Goal: Task Accomplishment & Management: Manage account settings

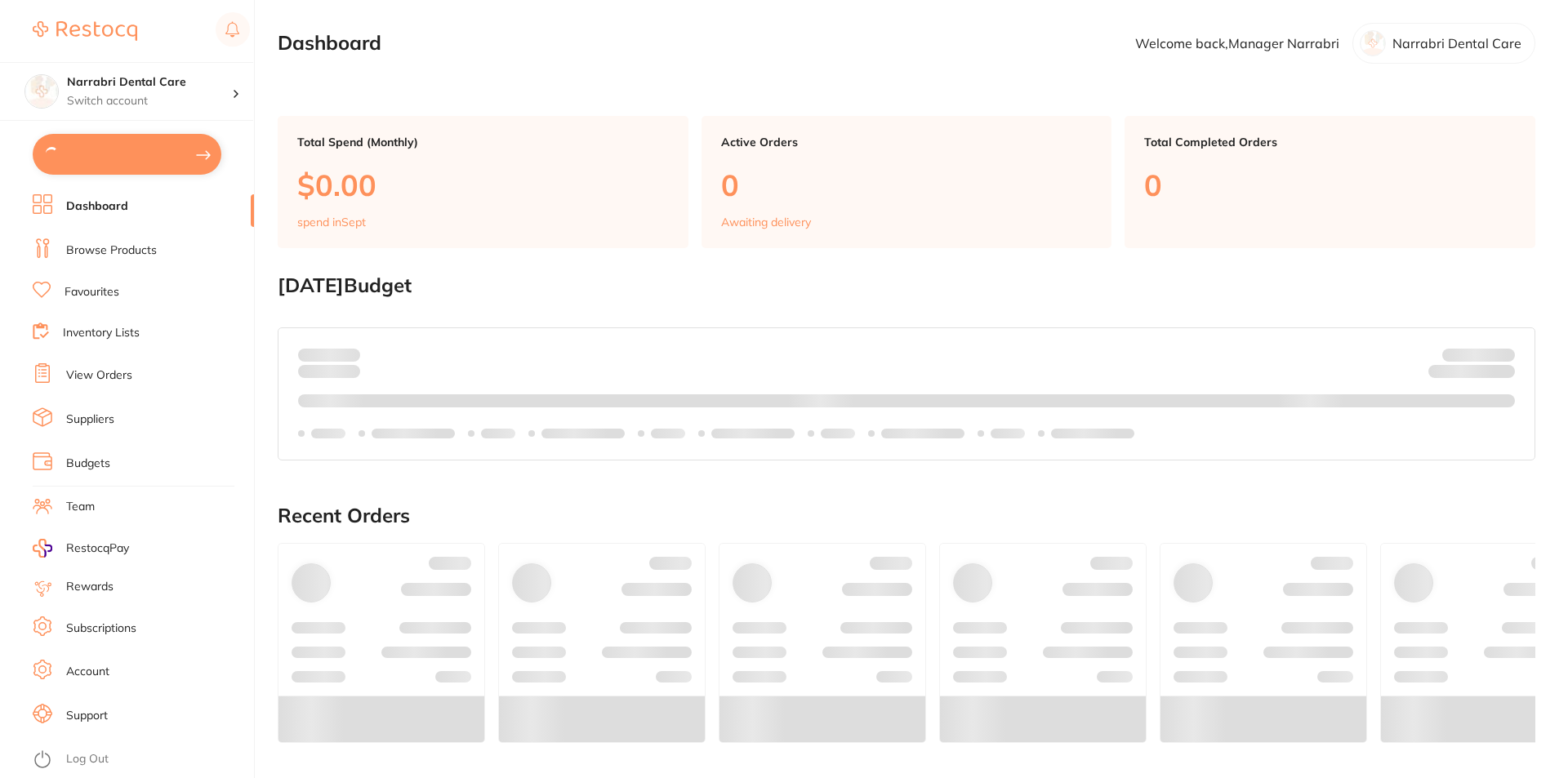
checkbox input "true"
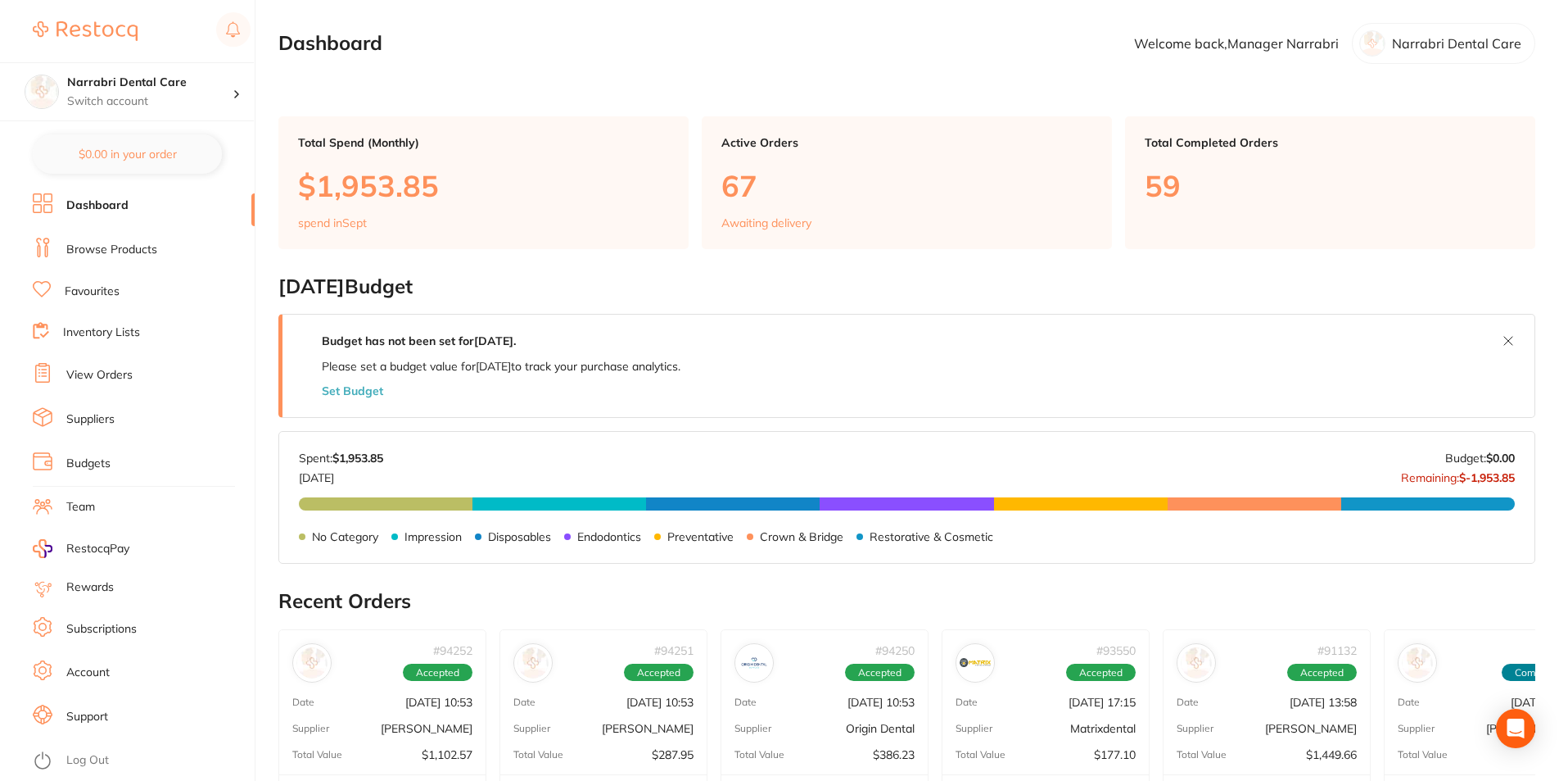
click at [102, 377] on link "View Orders" at bounding box center [99, 375] width 66 height 16
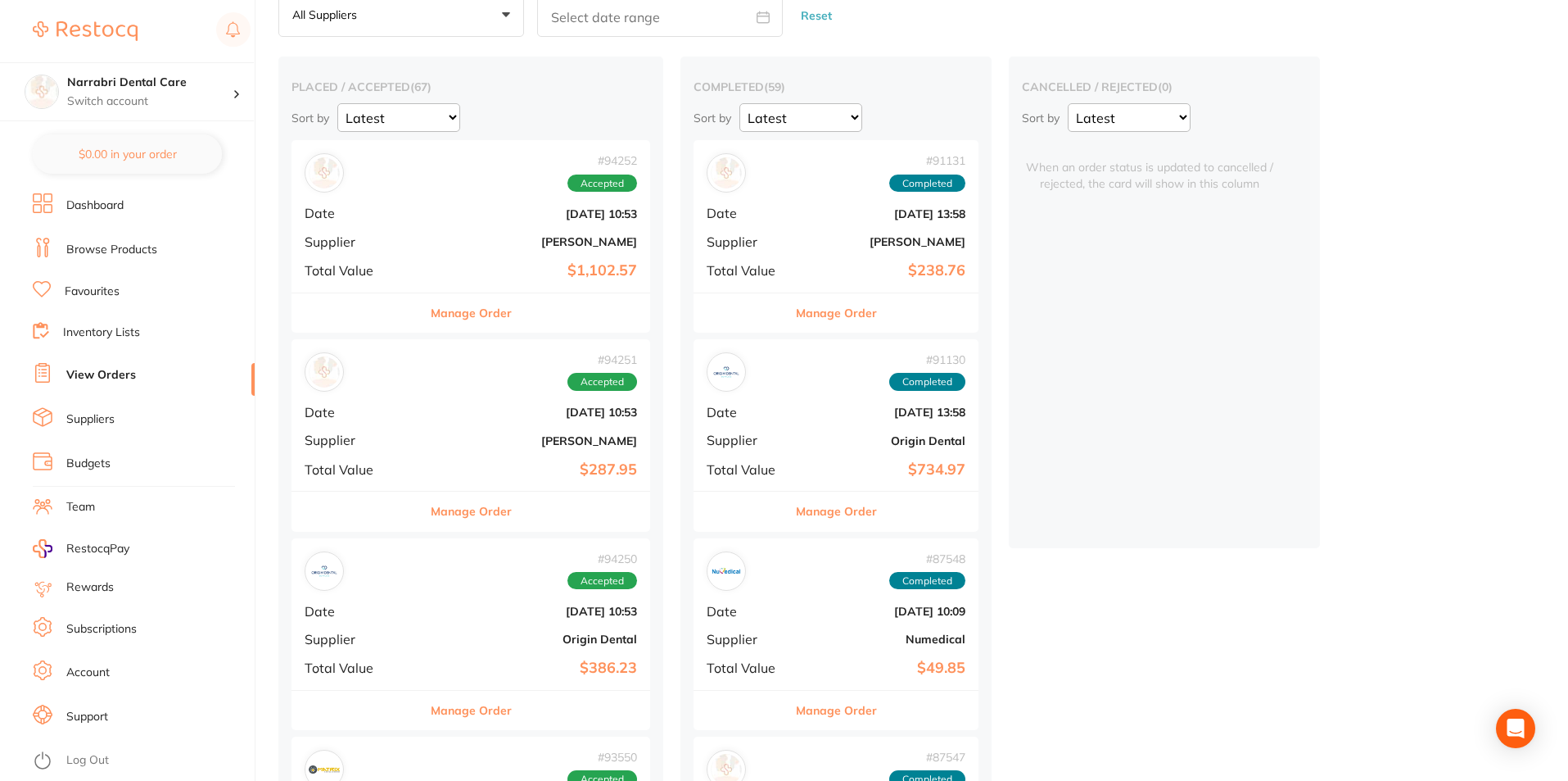
scroll to position [246, 0]
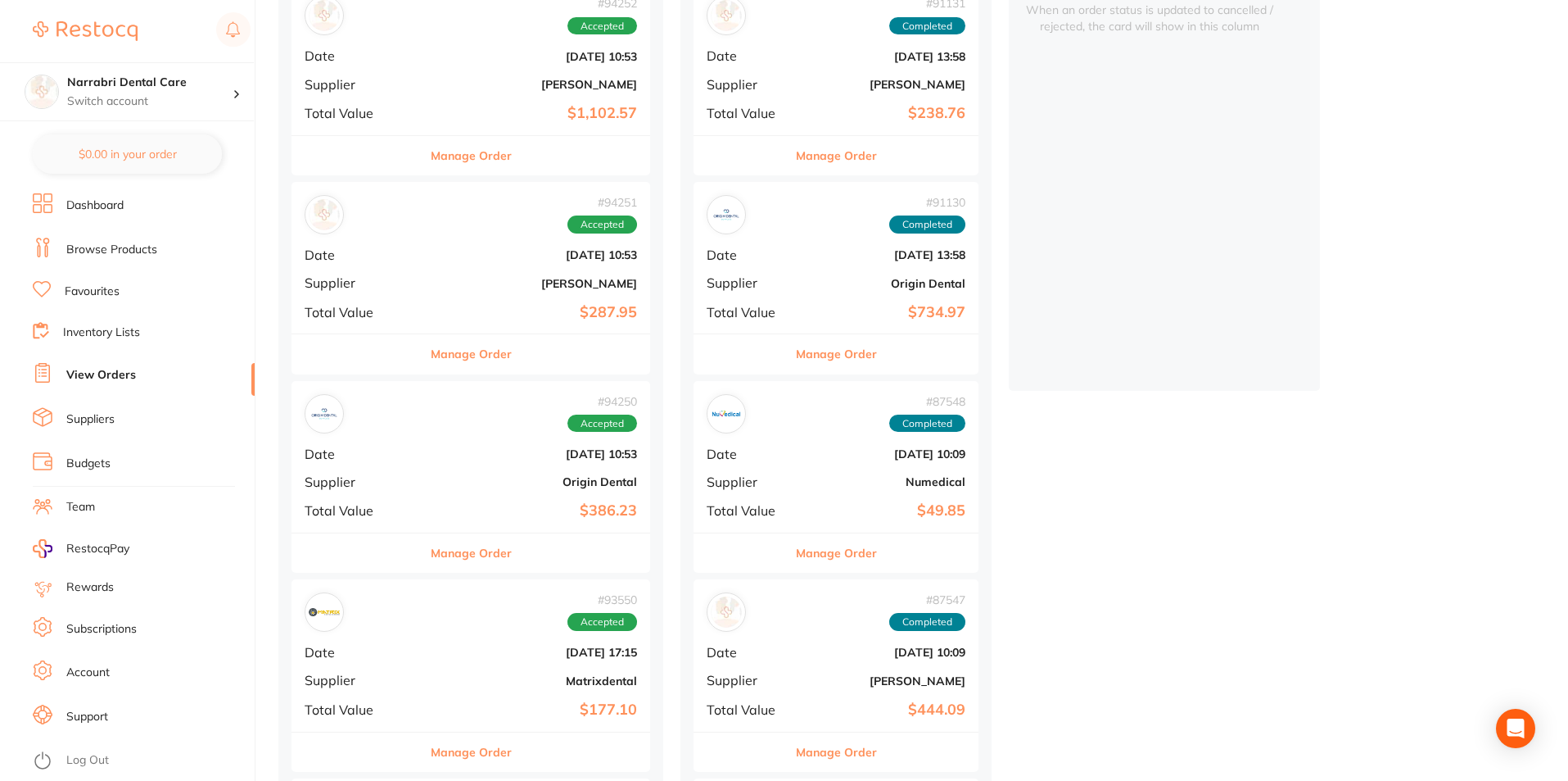
click at [460, 482] on b "Origin Dental" at bounding box center [530, 482] width 213 height 13
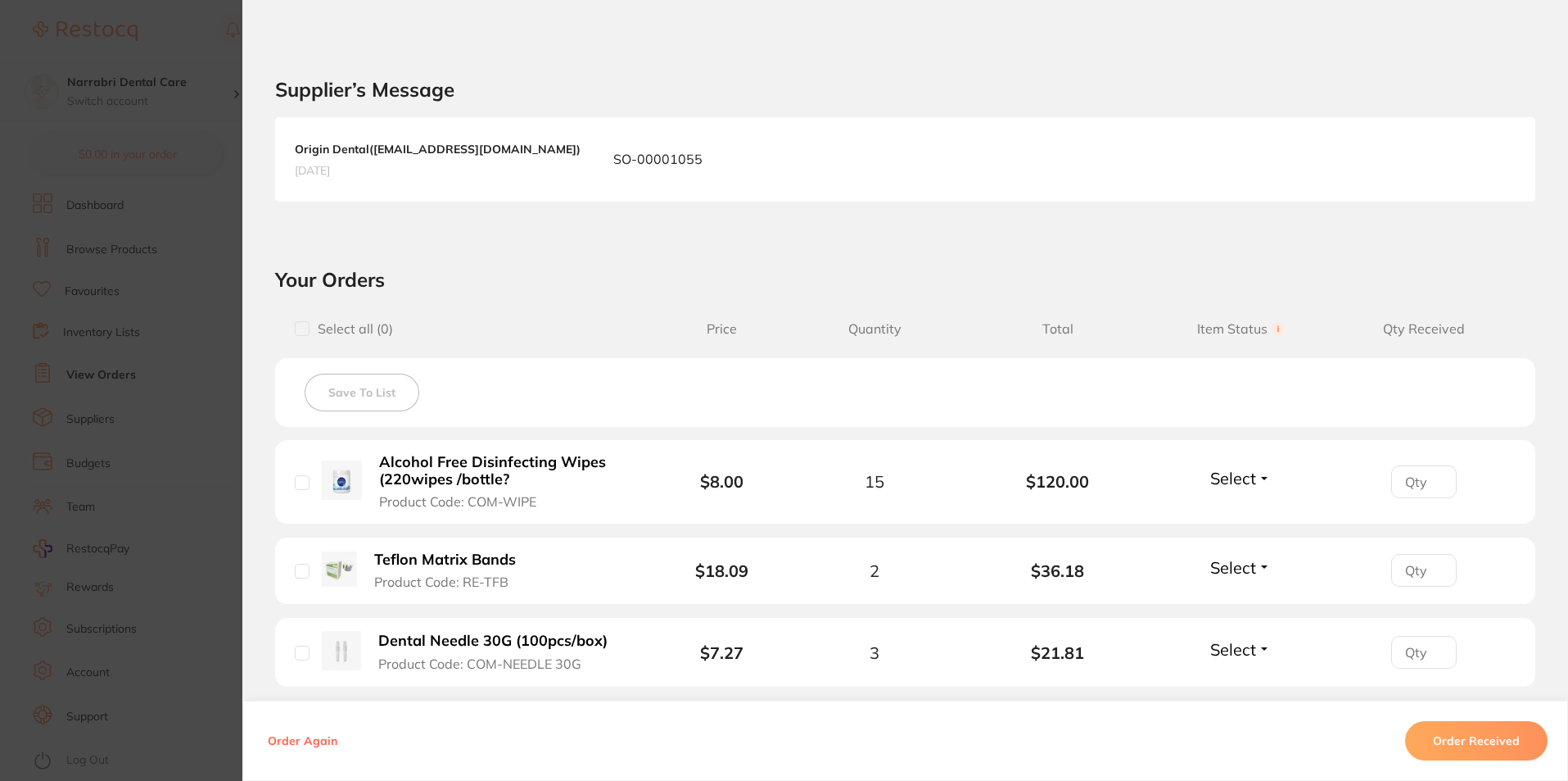
scroll to position [409, 0]
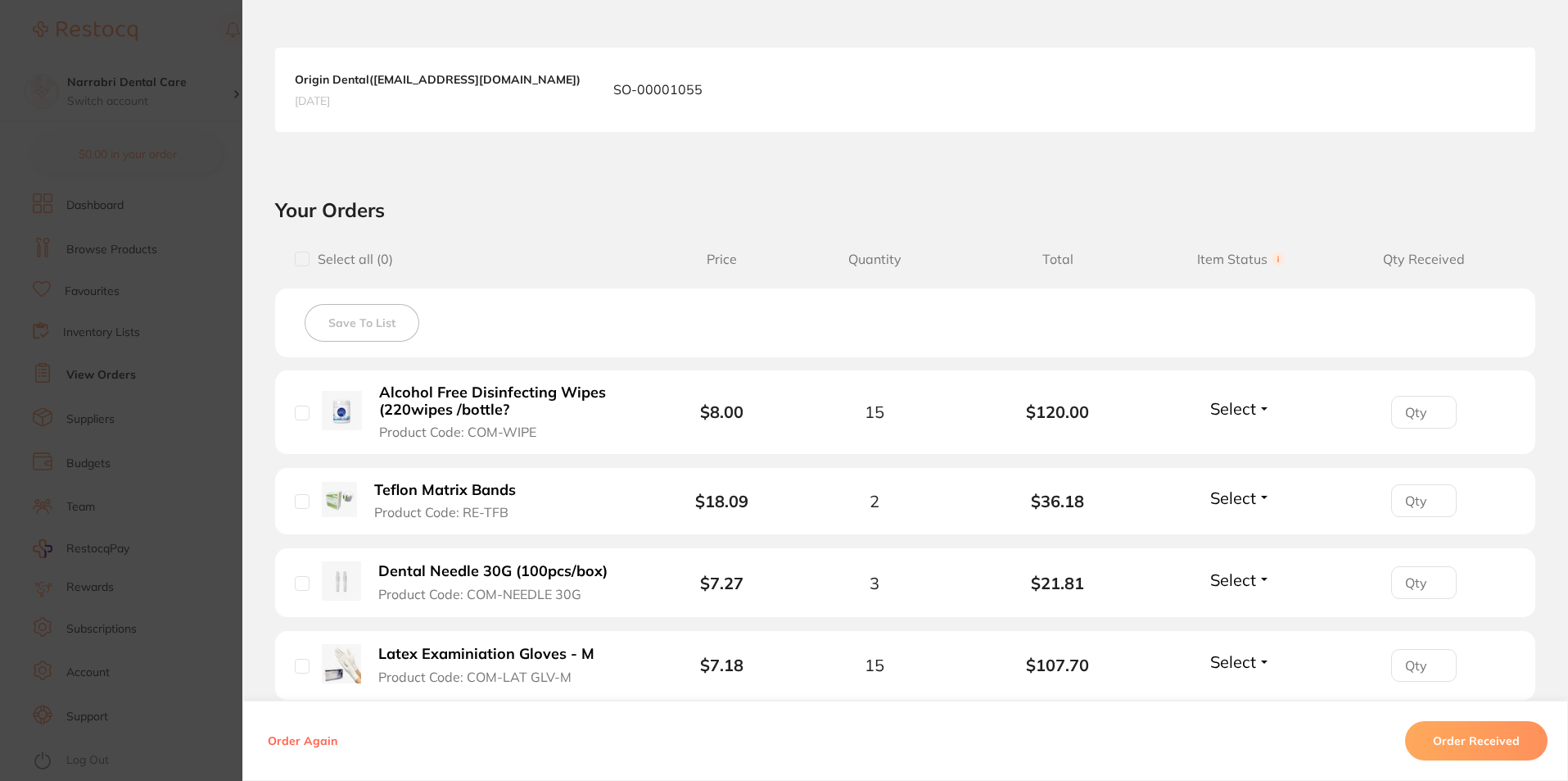
click at [1411, 418] on input "number" at bounding box center [1425, 412] width 65 height 33
click at [1271, 416] on li "Alcohol Free Disinfecting Wipes (220wipes /bottle? Product Code: COM-WIPE $8.00…" at bounding box center [905, 413] width 1260 height 85
click at [1259, 407] on button "Select" at bounding box center [1240, 408] width 70 height 20
click at [1228, 445] on span "Received" at bounding box center [1241, 443] width 41 height 13
click at [1234, 495] on span "Select" at bounding box center [1234, 497] width 46 height 20
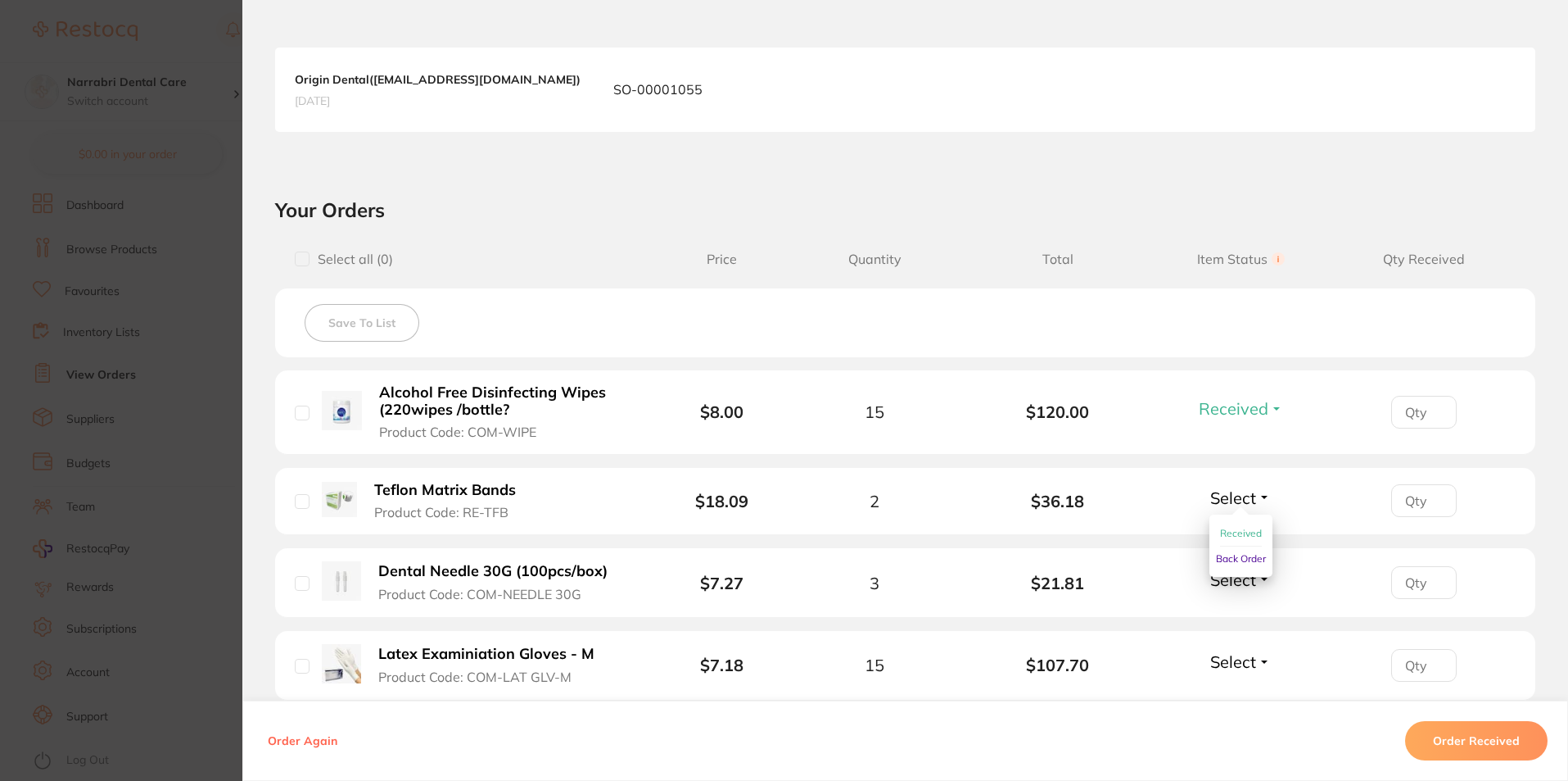
click at [1223, 529] on span "Received" at bounding box center [1241, 533] width 41 height 13
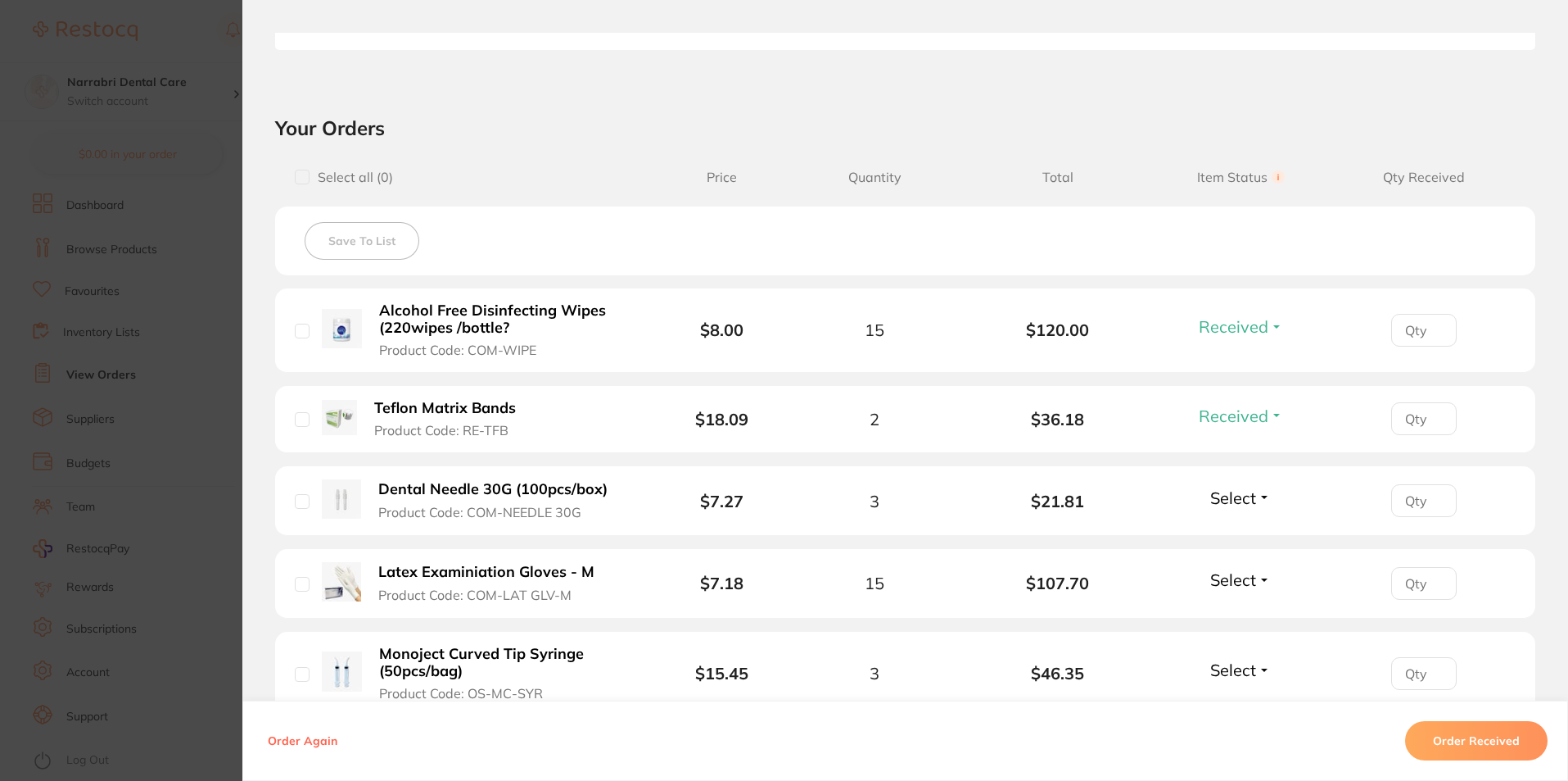
click at [464, 488] on b "Dental Needle 30G (100pcs/box)" at bounding box center [493, 489] width 229 height 17
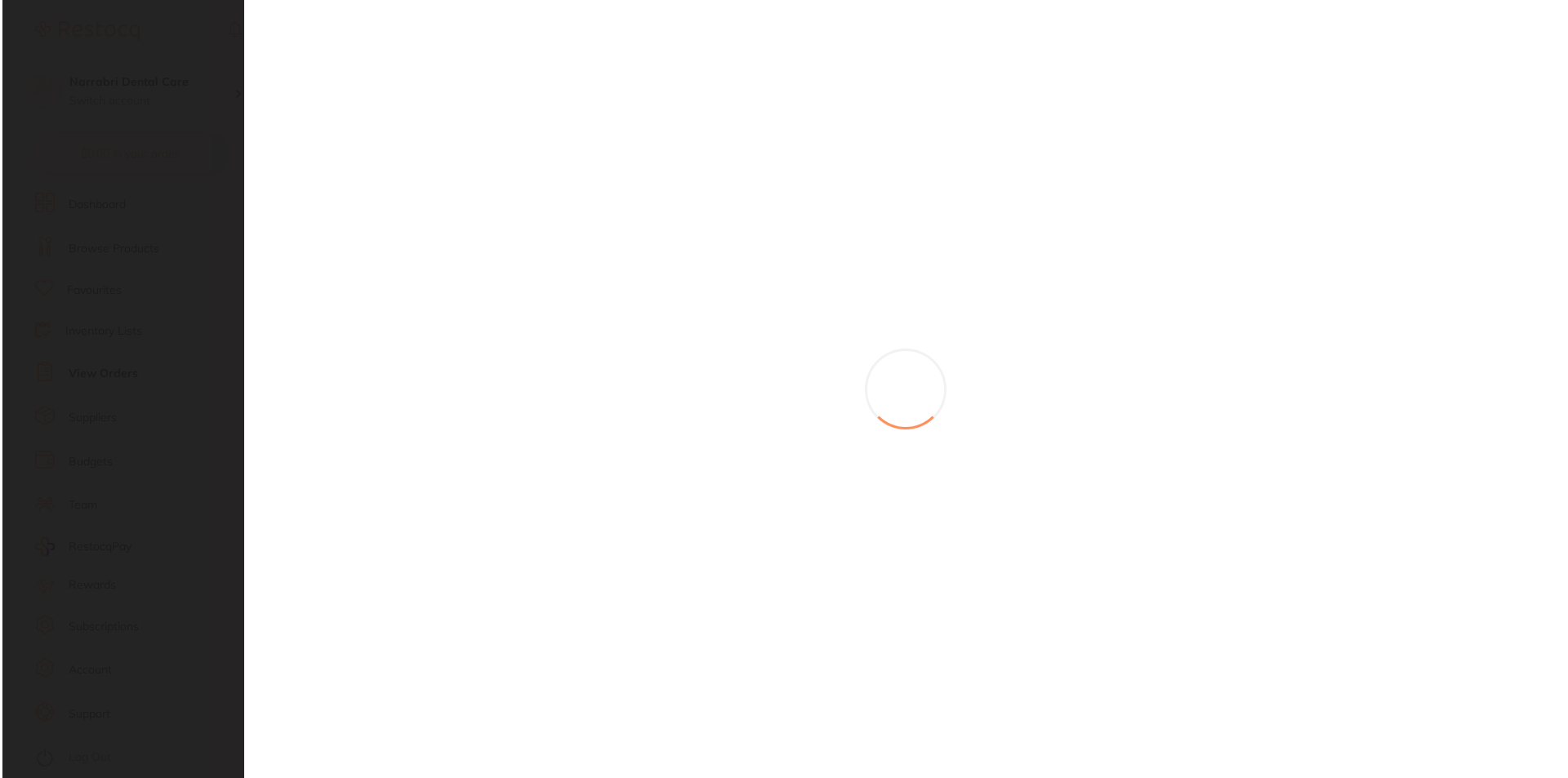
scroll to position [0, 0]
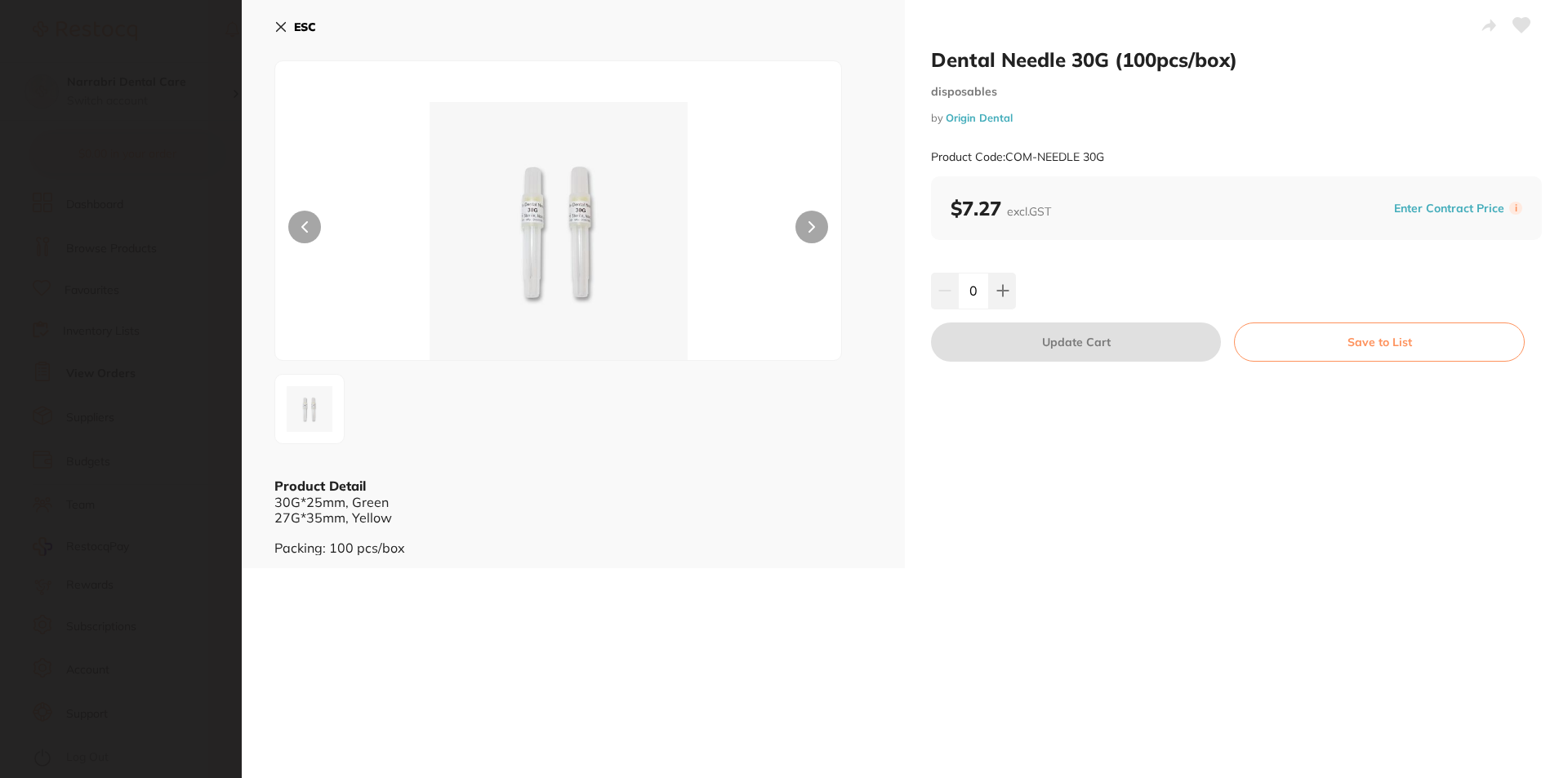
click at [286, 23] on icon at bounding box center [280, 27] width 9 height 9
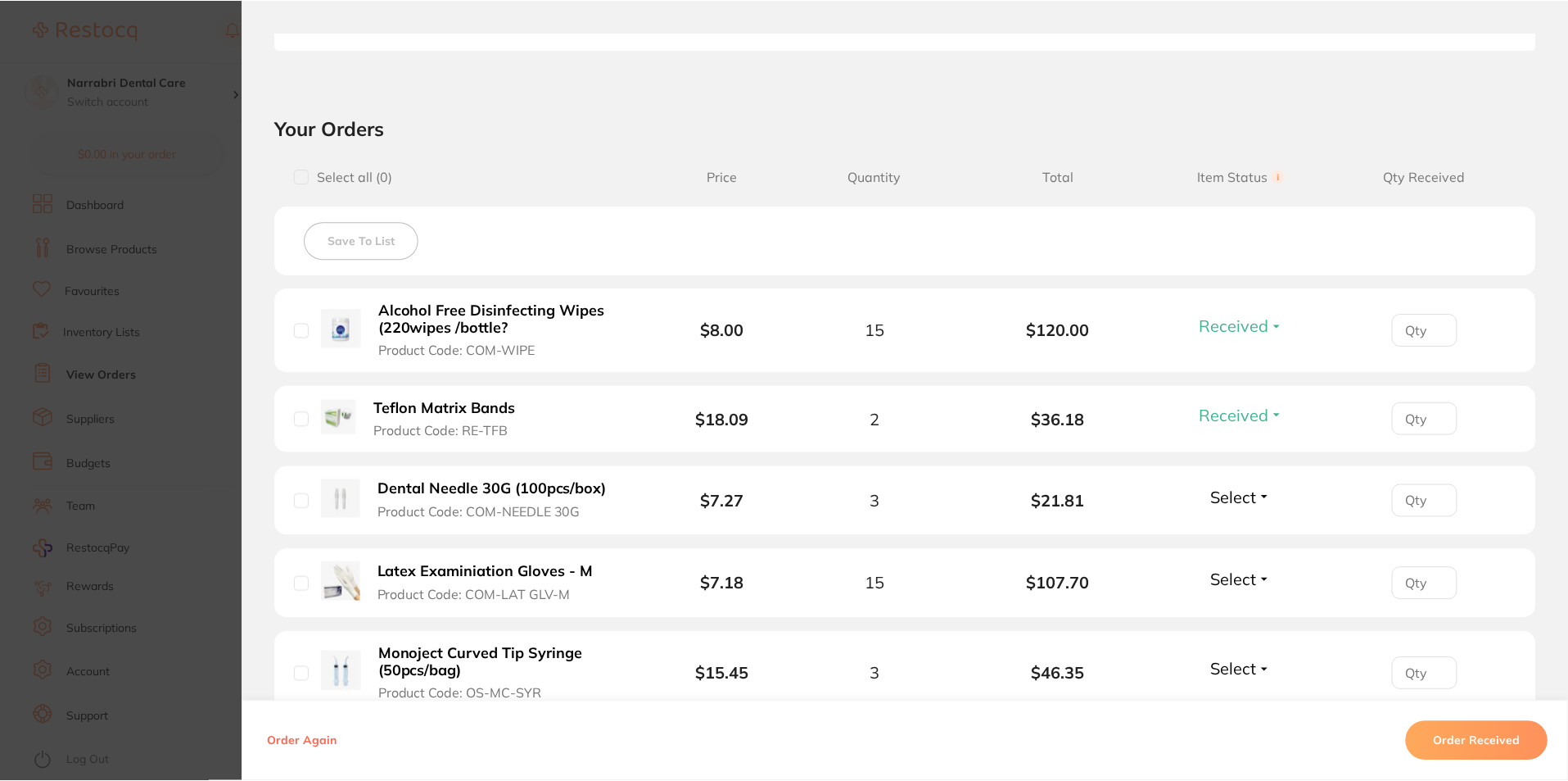
scroll to position [246, 0]
click at [1233, 498] on span "Select" at bounding box center [1234, 497] width 46 height 20
click at [1223, 530] on span "Received" at bounding box center [1241, 533] width 41 height 13
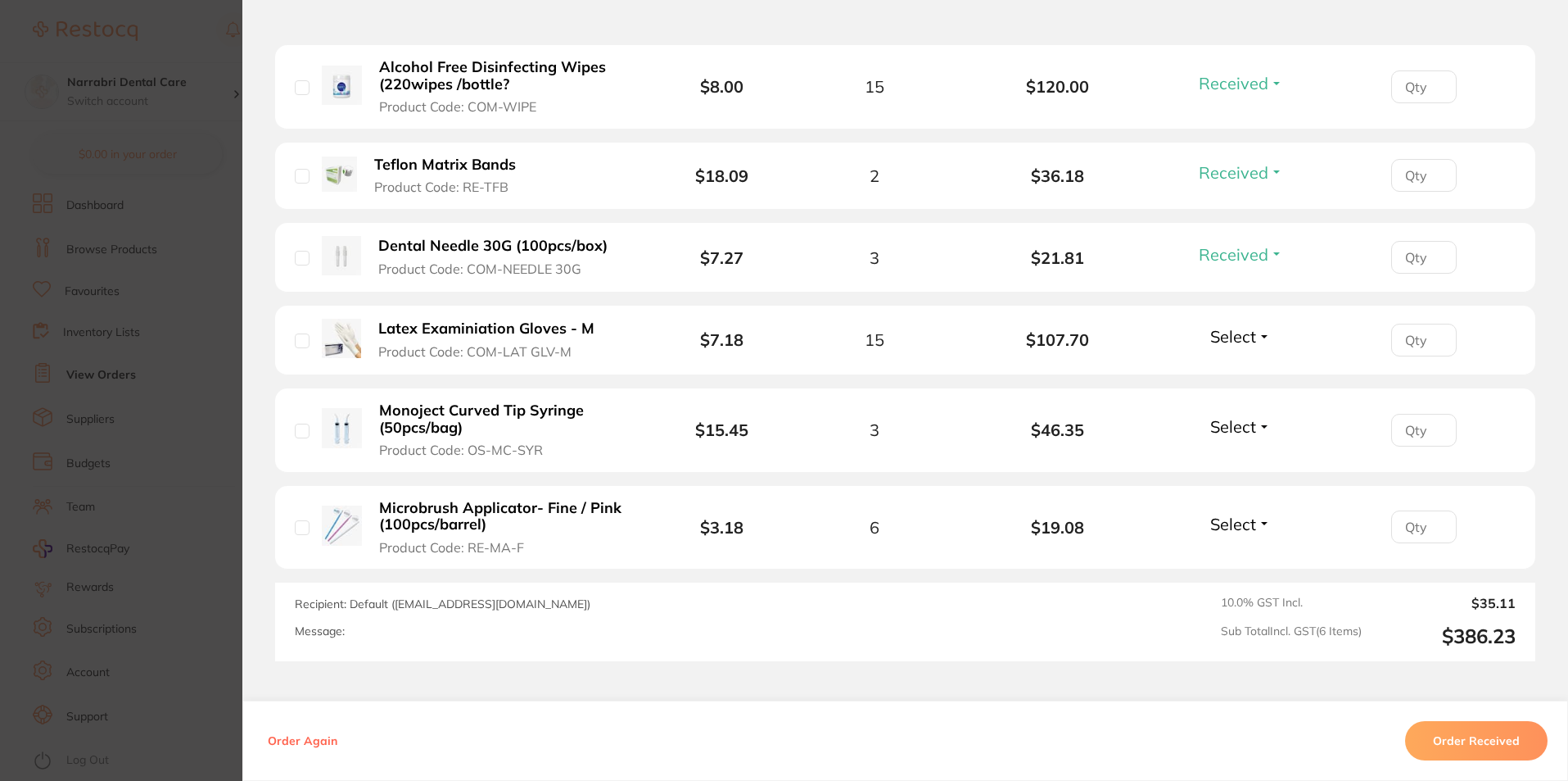
scroll to position [738, 0]
click at [1224, 336] on span "Select" at bounding box center [1234, 333] width 46 height 20
click at [1224, 362] on button "Received" at bounding box center [1241, 370] width 41 height 25
click at [1252, 426] on span "Select" at bounding box center [1234, 424] width 46 height 20
click at [1239, 458] on span "Received" at bounding box center [1241, 459] width 41 height 13
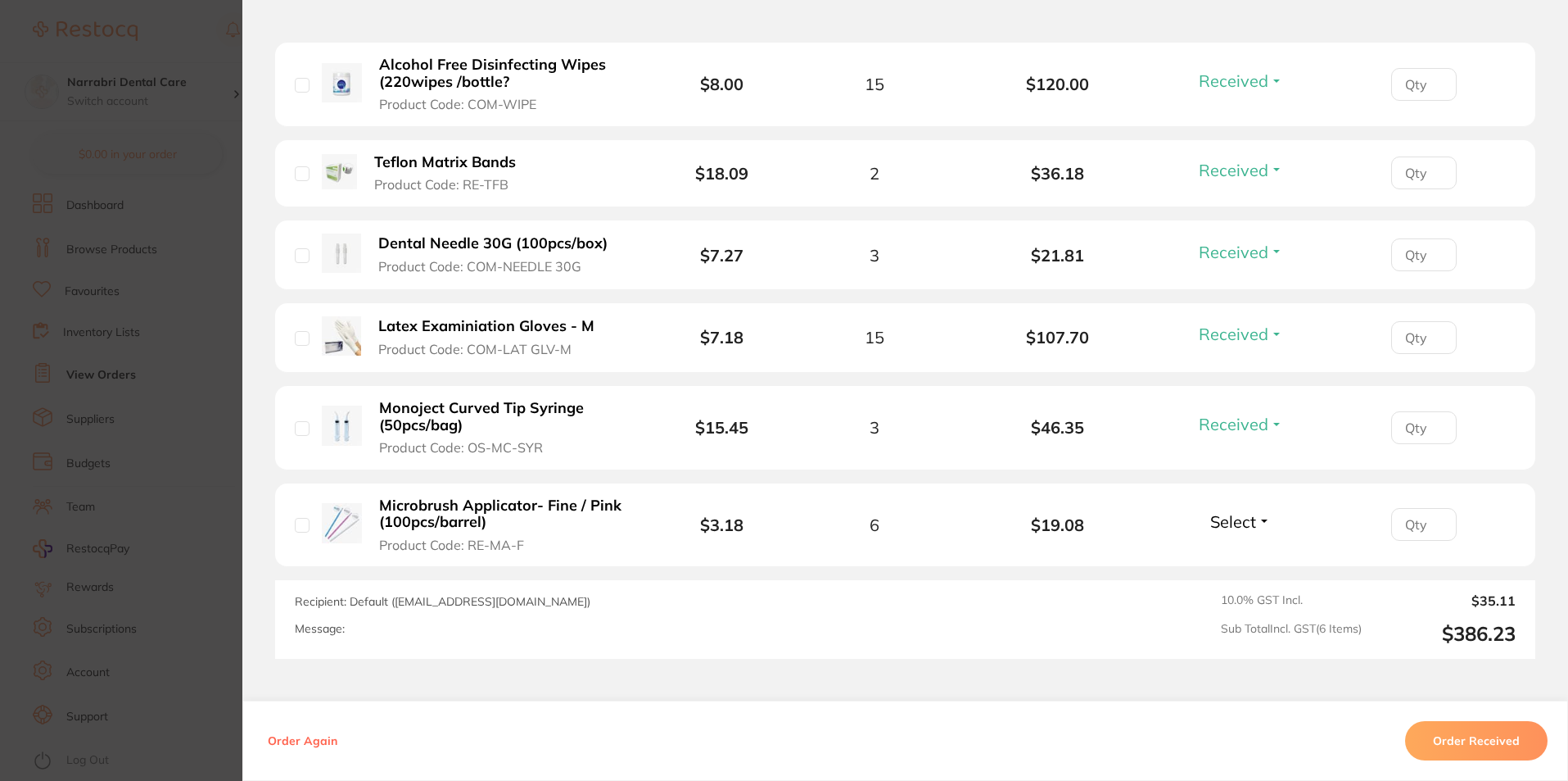
click at [1235, 517] on span "Select" at bounding box center [1234, 521] width 46 height 20
click at [1239, 558] on span "Received" at bounding box center [1241, 557] width 41 height 13
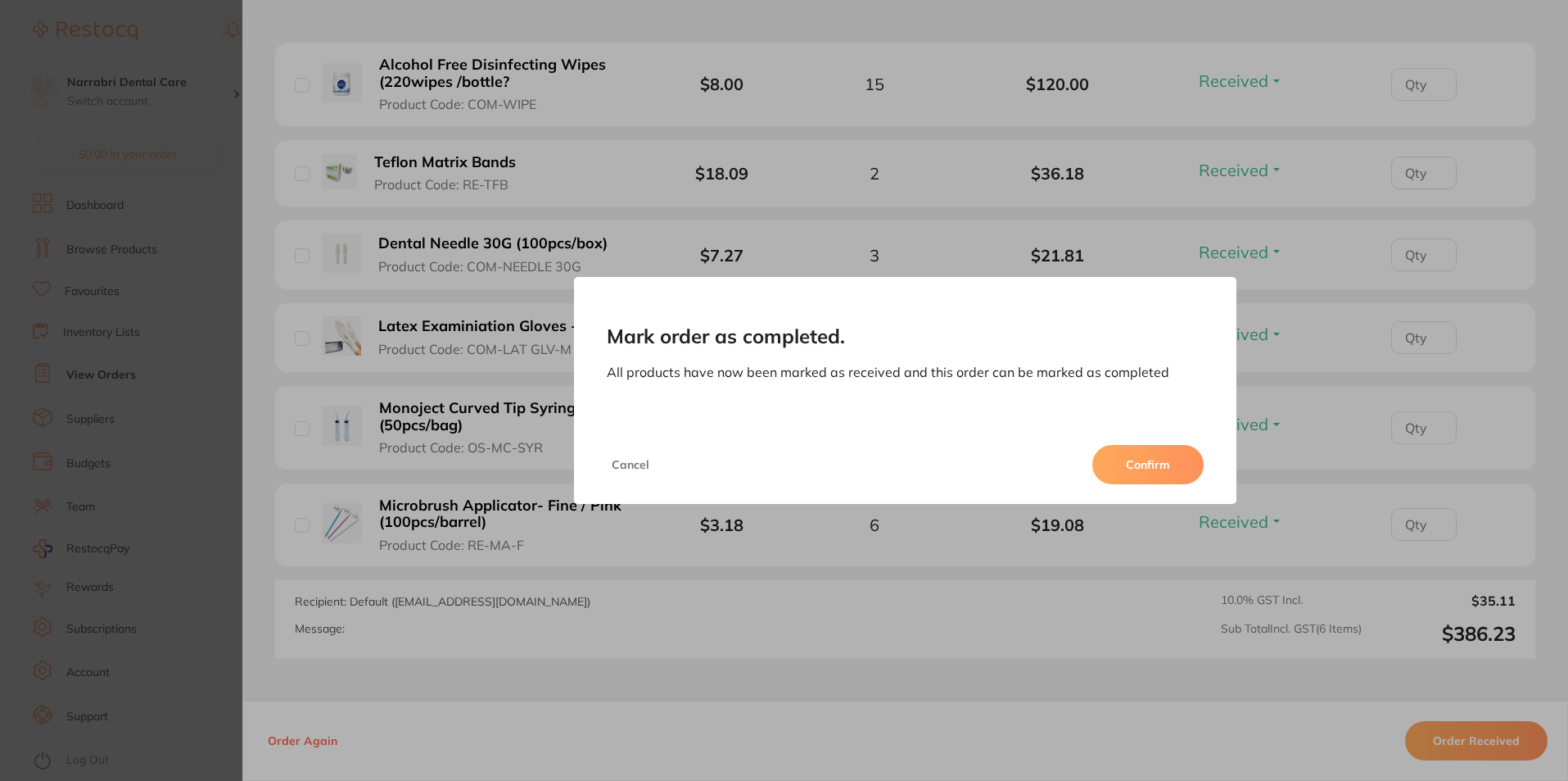
click at [1150, 435] on div "Cancel Confirm" at bounding box center [905, 465] width 663 height 79
click at [1135, 460] on button "Confirm" at bounding box center [1148, 464] width 112 height 39
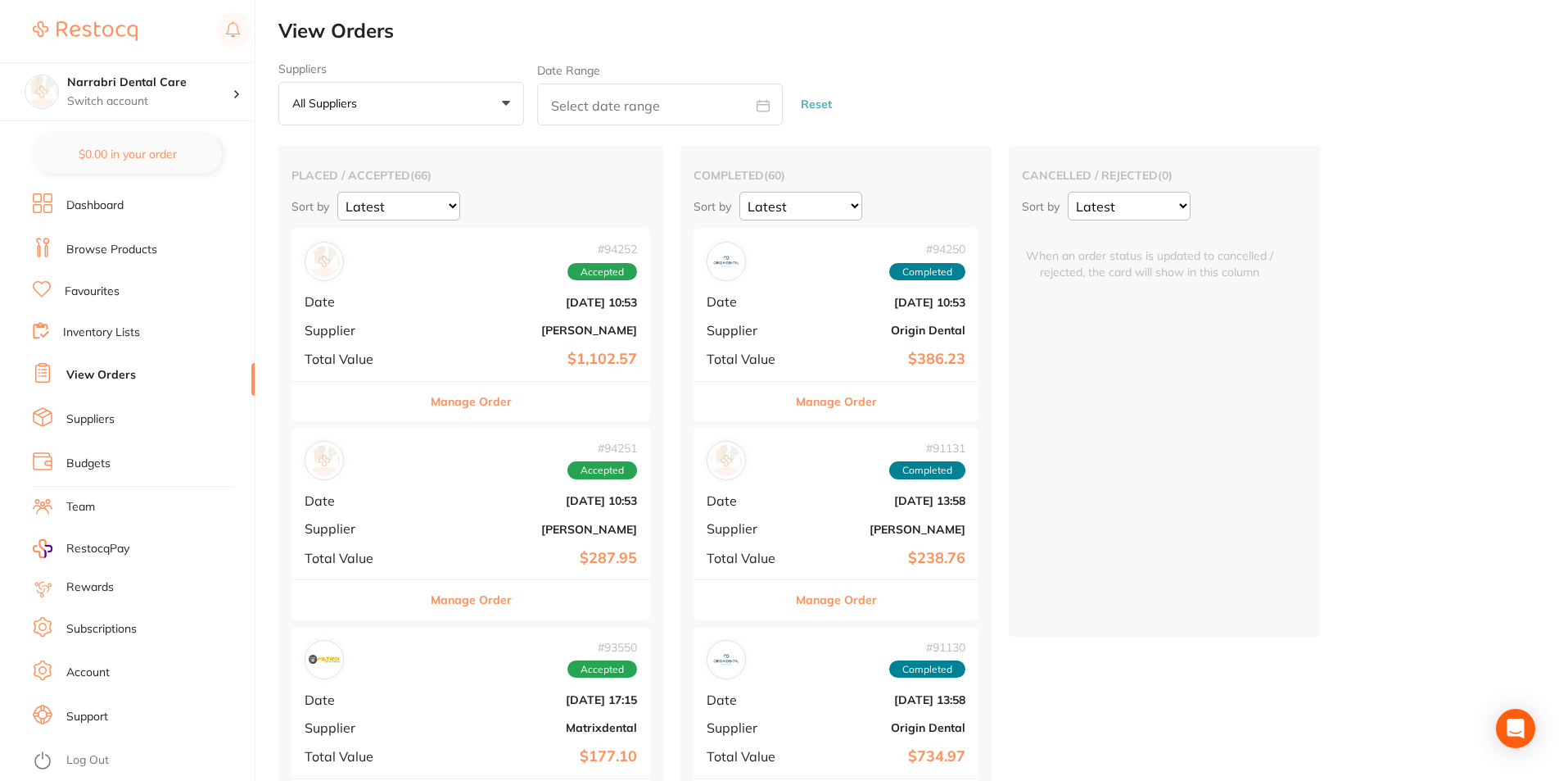
click at [512, 292] on div "# 94252 Accepted Date [DATE] 10:53 Supplier [PERSON_NAME] Total Value $1,102.57" at bounding box center [471, 303] width 359 height 151
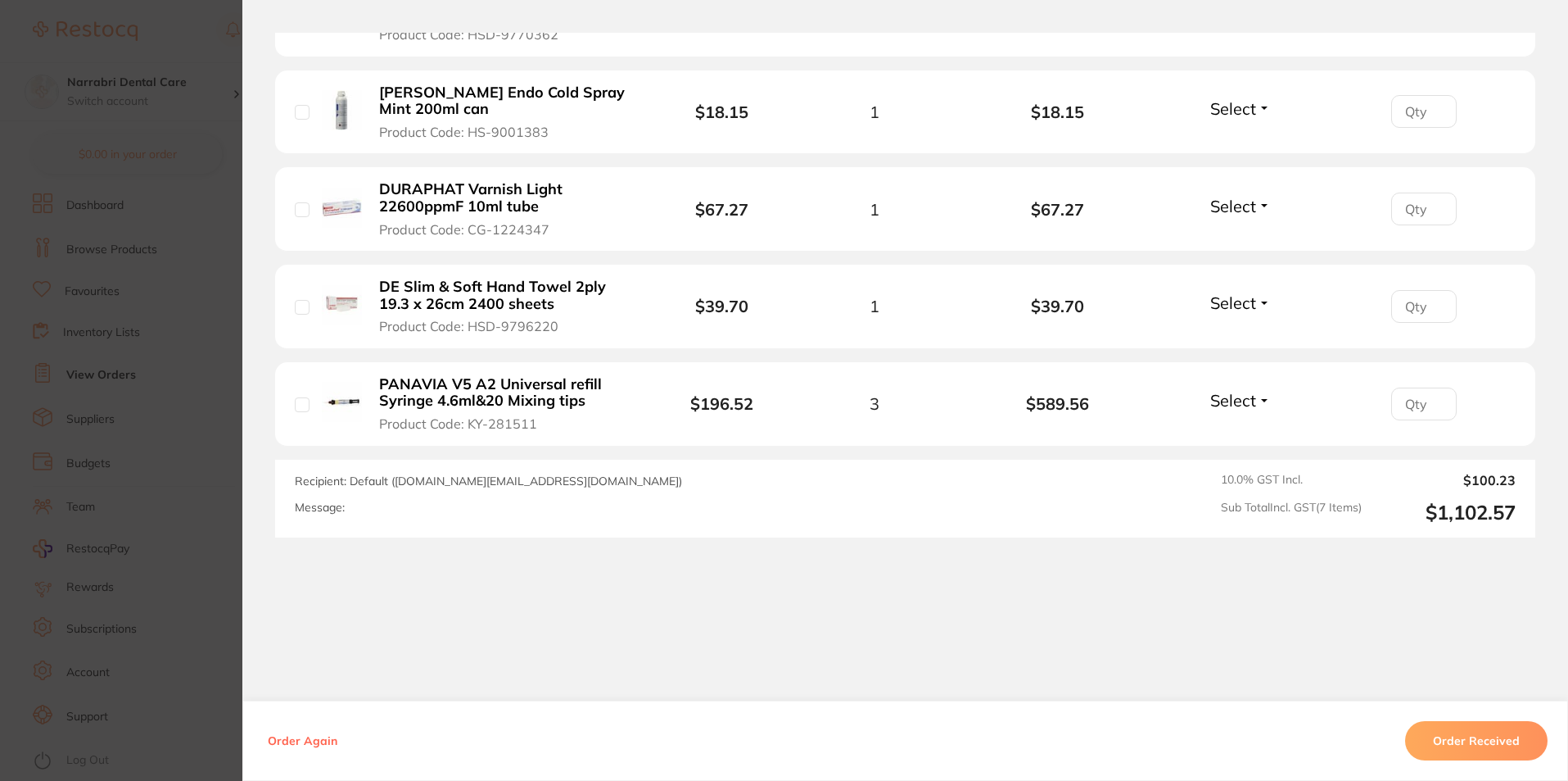
scroll to position [798, 0]
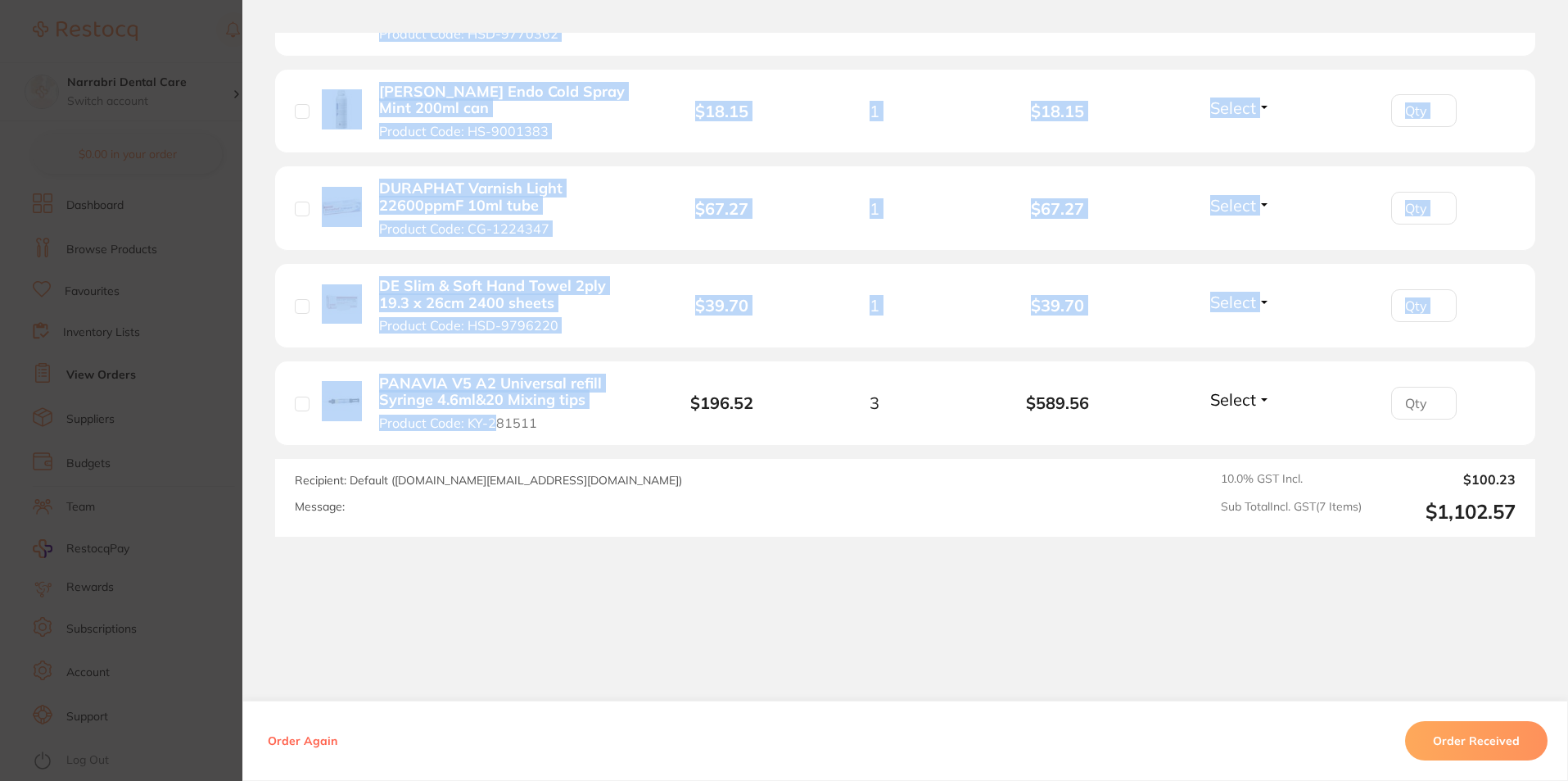
drag, startPoint x: 201, startPoint y: 332, endPoint x: 503, endPoint y: 424, distance: 315.7
click at [486, 428] on section "Order ID: Restocq- 94252 Order Information Accepted Order Order Date [DATE] 10:…" at bounding box center [784, 390] width 1568 height 781
